Goal: Check status: Check status

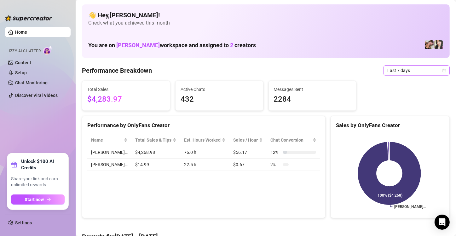
click at [419, 69] on span "Last 7 days" at bounding box center [416, 70] width 59 height 9
click at [413, 66] on span "Last 7 days" at bounding box center [416, 70] width 59 height 9
click at [441, 71] on div "Last 7 days" at bounding box center [416, 71] width 66 height 10
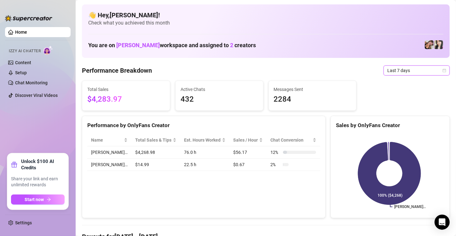
click at [441, 71] on div "Last 7 days" at bounding box center [416, 71] width 66 height 10
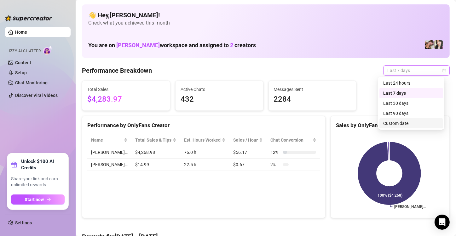
click at [400, 122] on div "Custom date" at bounding box center [411, 123] width 56 height 7
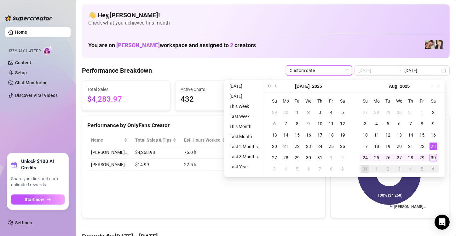
type input "[DATE]"
click at [429, 157] on div "30" at bounding box center [433, 158] width 8 height 8
type input "[DATE]"
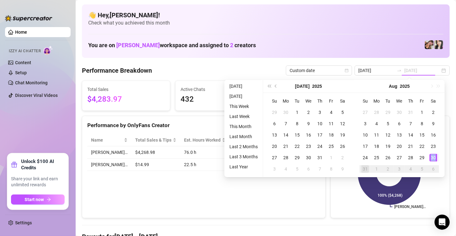
type input "[DATE]"
